Goal: Entertainment & Leisure: Consume media (video, audio)

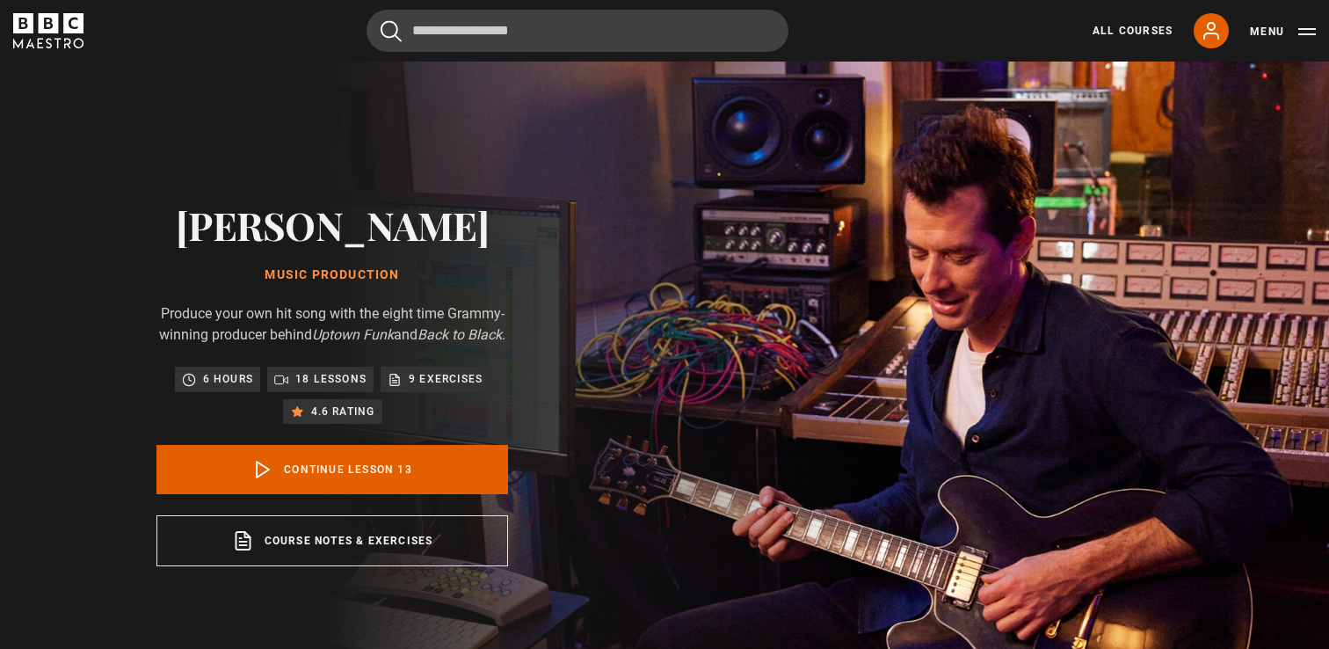
scroll to position [928, 0]
click at [55, 26] on icon "BBC Maestro" at bounding box center [49, 23] width 20 height 20
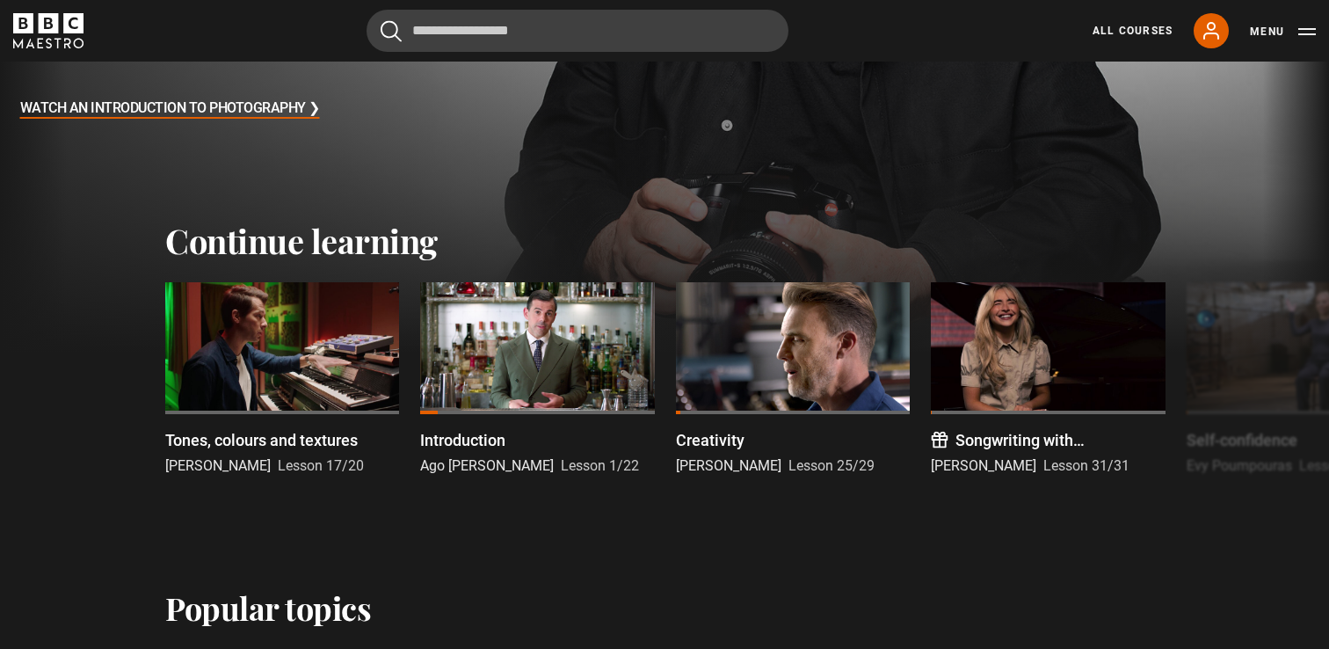
scroll to position [414, 0]
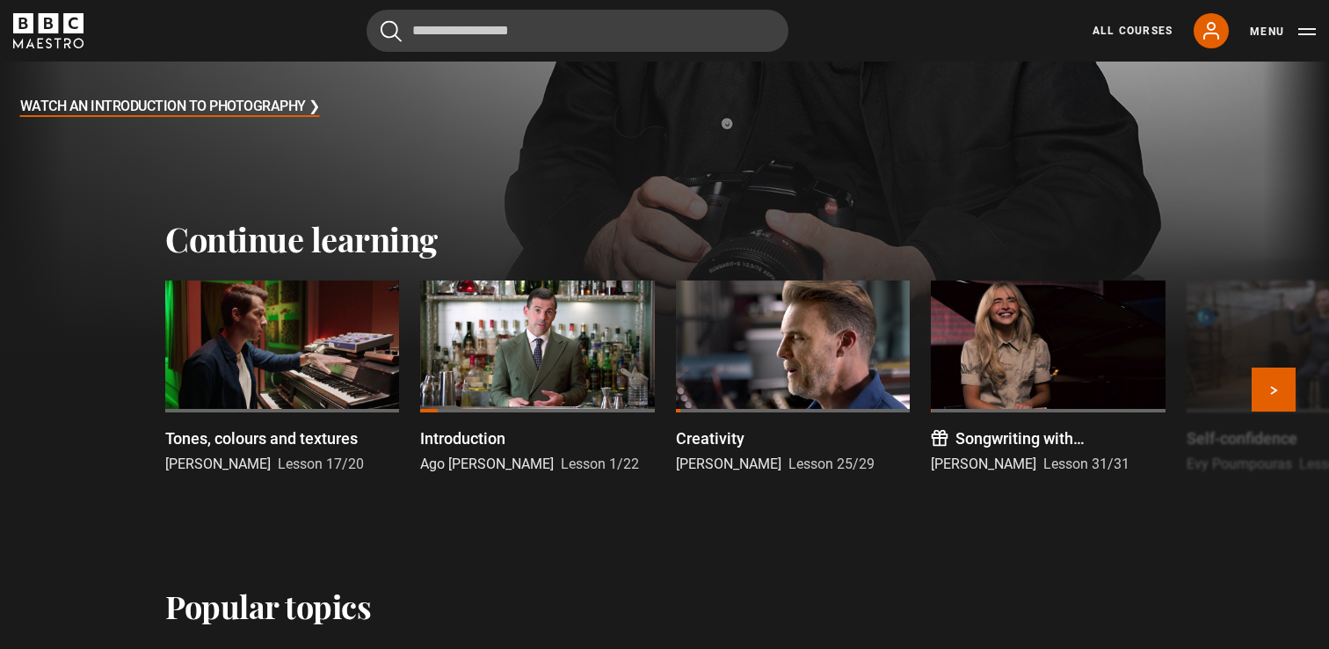
click at [243, 325] on div at bounding box center [282, 346] width 234 height 132
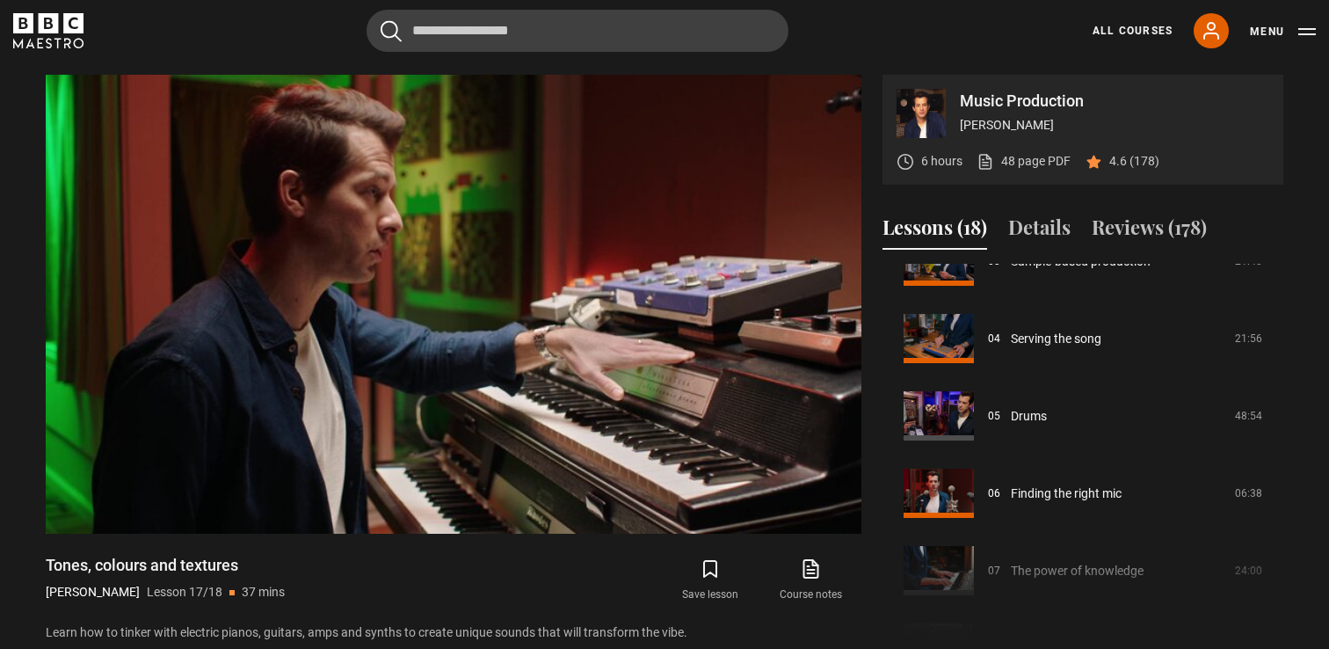
scroll to position [649, 0]
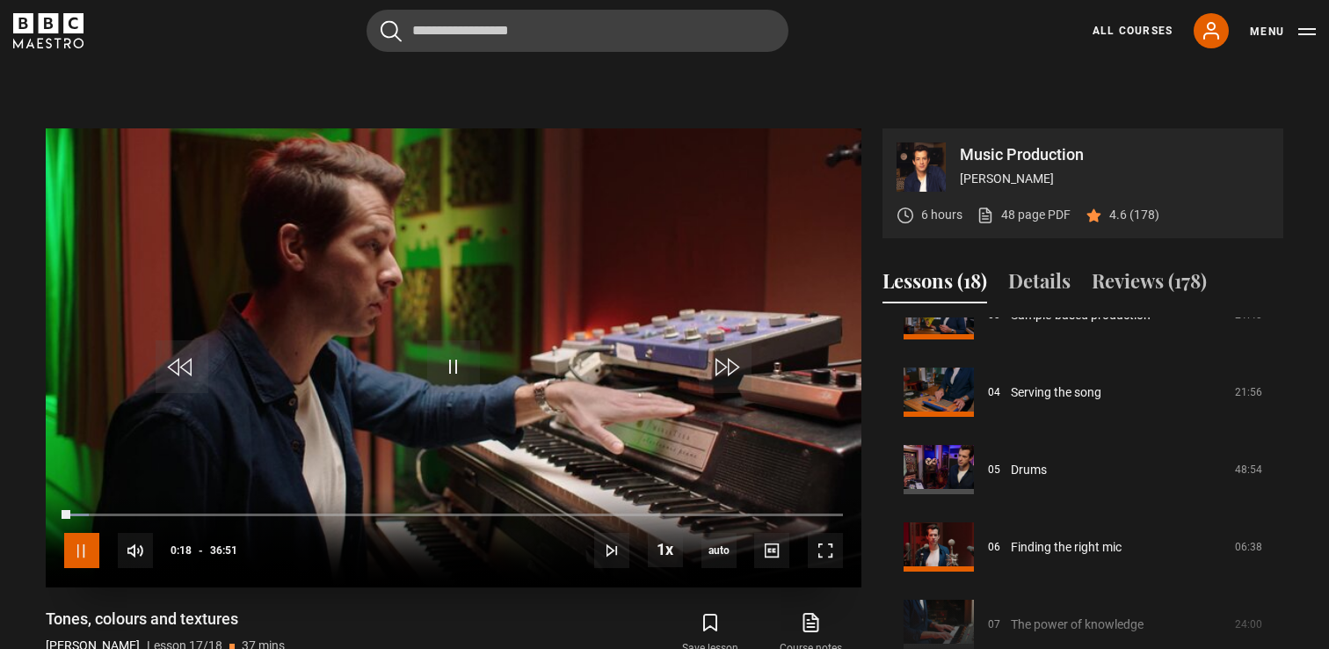
click at [91, 568] on span "Video Player" at bounding box center [81, 550] width 35 height 35
click at [241, 43] on div "Cancel Courses Previous courses Next courses Agatha Christie Writing 12 Related…" at bounding box center [664, 31] width 1303 height 42
click at [55, 37] on icon "BBC Maestro" at bounding box center [48, 30] width 70 height 35
